Goal: Transaction & Acquisition: Purchase product/service

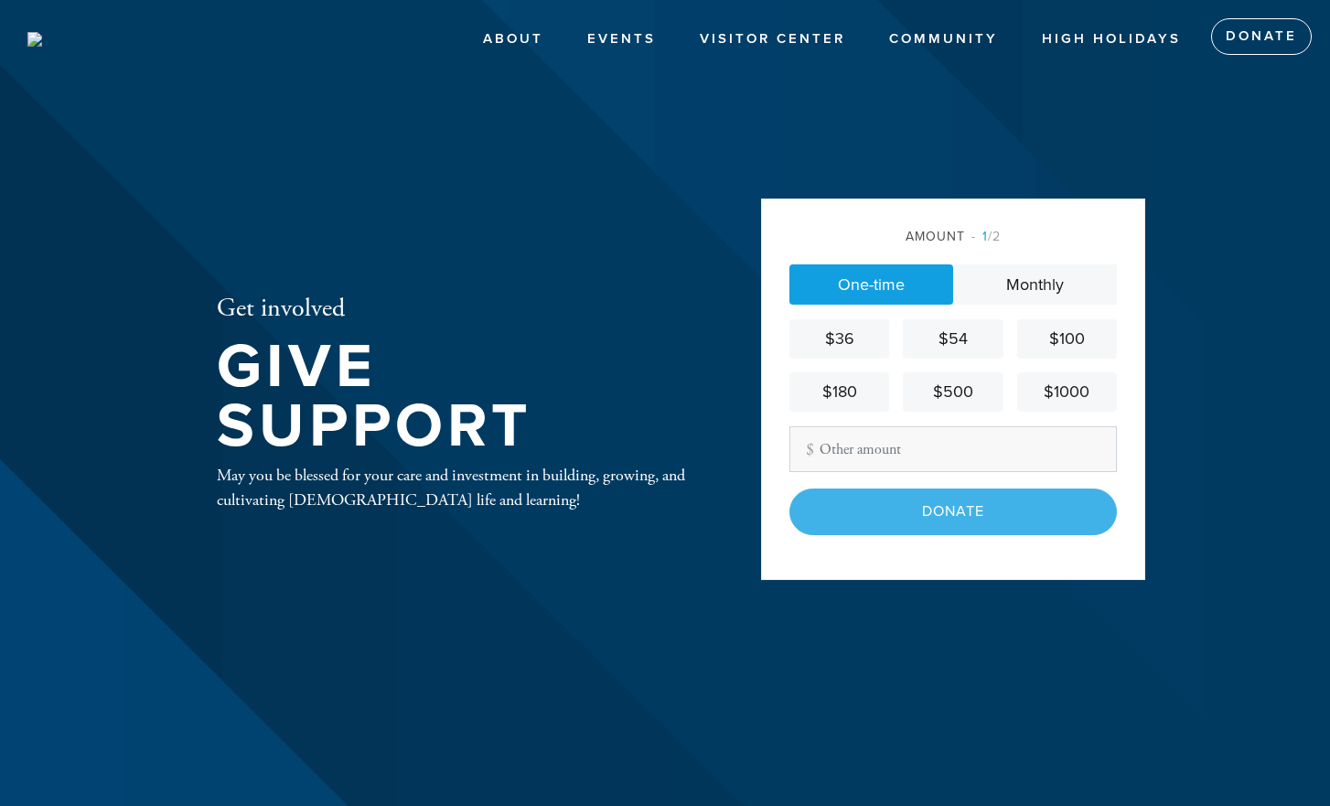
click at [870, 459] on input "Other Amount" at bounding box center [952, 449] width 327 height 46
type input "4"
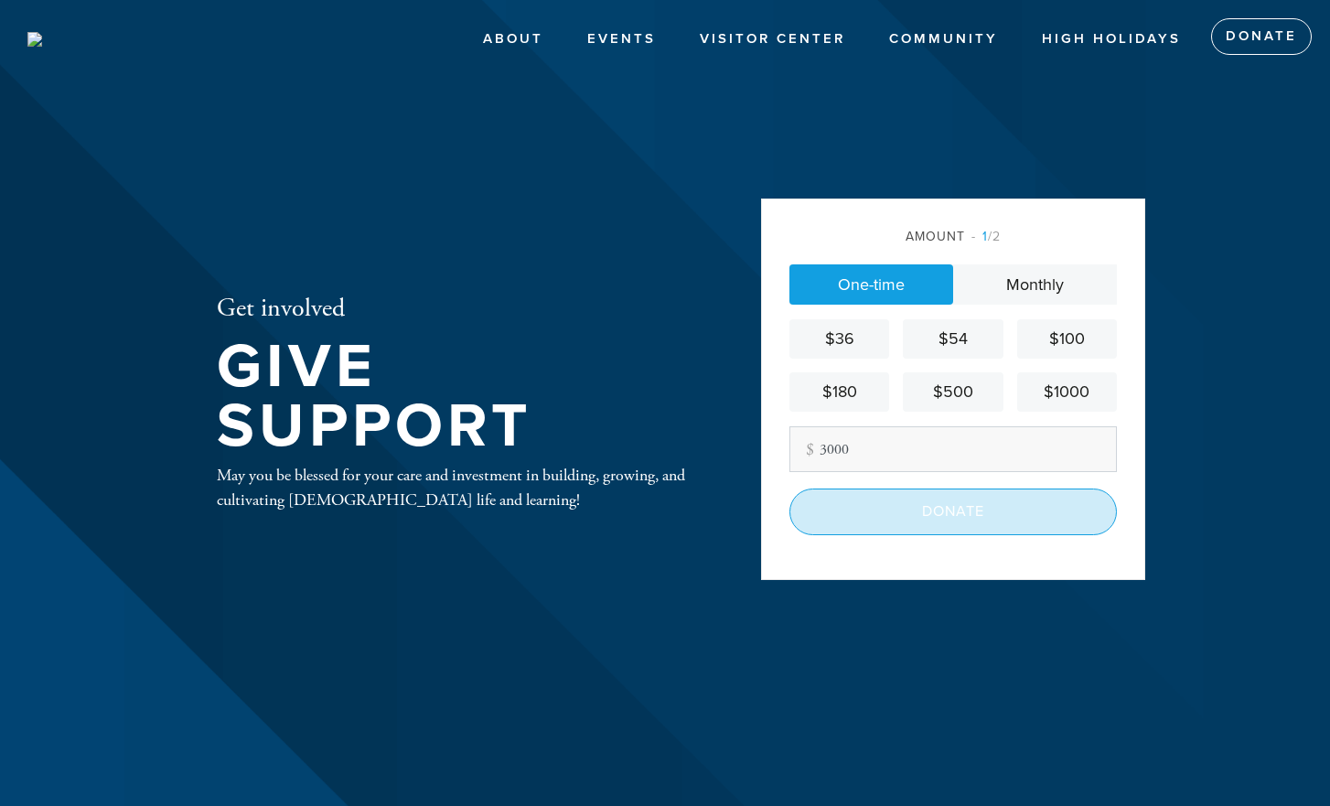
type input "3000"
click at [906, 509] on input "Donate" at bounding box center [952, 511] width 327 height 46
